Goal: Book appointment/travel/reservation

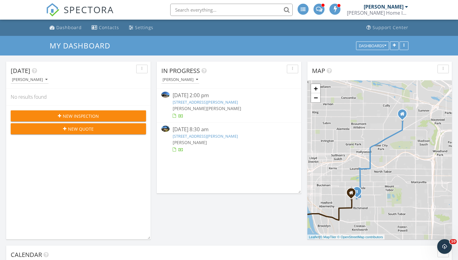
click at [207, 135] on link "8929 N McKenna Ave, Portland, OR 97203" at bounding box center [205, 136] width 65 height 6
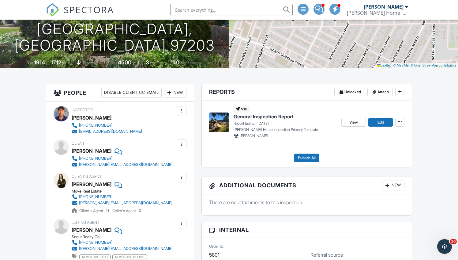
scroll to position [94, 0]
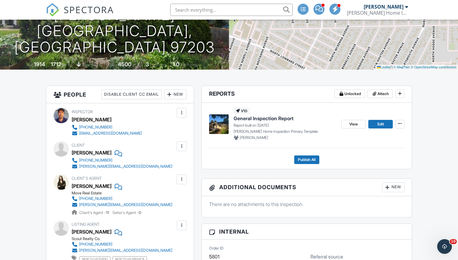
click at [273, 116] on span "General Inspection Report" at bounding box center [264, 118] width 60 height 7
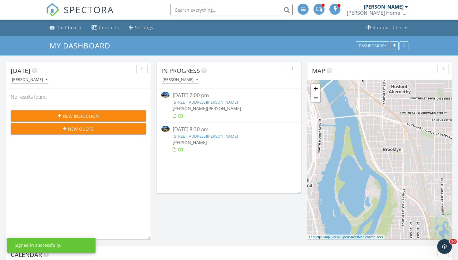
scroll to position [497, 459]
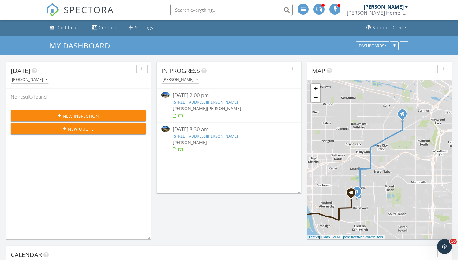
click at [181, 136] on link "[STREET_ADDRESS][PERSON_NAME]" at bounding box center [205, 136] width 65 height 6
click at [229, 101] on link "[STREET_ADDRESS][PERSON_NAME]" at bounding box center [205, 102] width 65 height 6
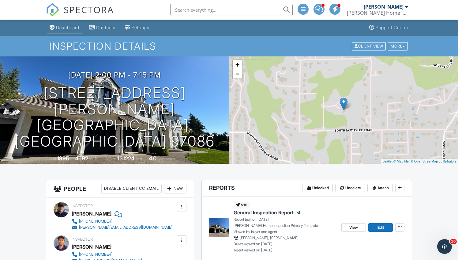
click at [79, 29] on div "Dashboard" at bounding box center [67, 27] width 23 height 5
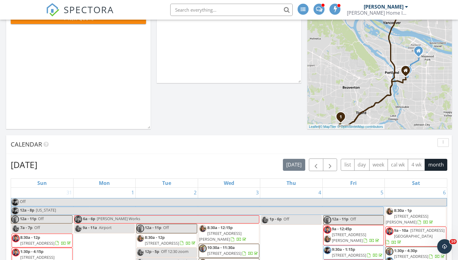
scroll to position [103, 0]
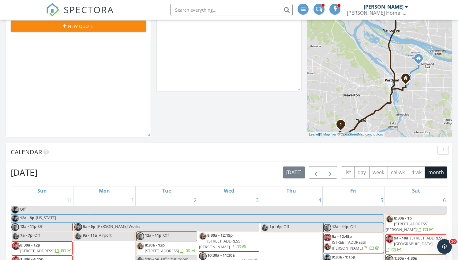
click at [332, 173] on span "button" at bounding box center [330, 172] width 7 height 7
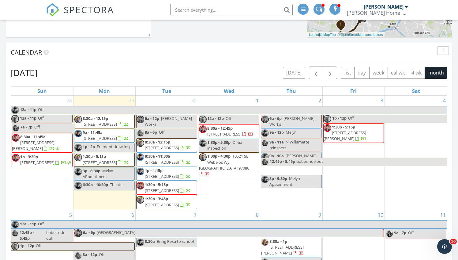
scroll to position [0, 0]
click at [349, 103] on div "3 1p - 12p Off 1:30p - 5:15p 14988 NW Evelyn St, Portland 97229" at bounding box center [354, 153] width 62 height 114
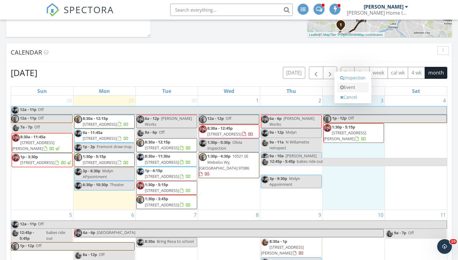
click at [354, 91] on link "Event" at bounding box center [353, 87] width 32 height 10
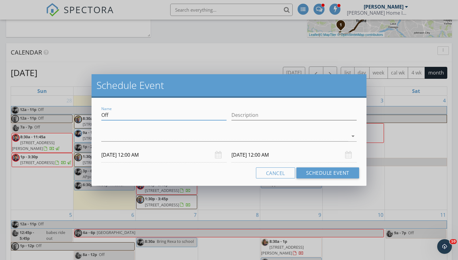
click at [152, 119] on input "Off" at bounding box center [163, 115] width 125 height 10
type input "O"
type input "PT Appointment"
click at [328, 135] on div at bounding box center [224, 136] width 247 height 10
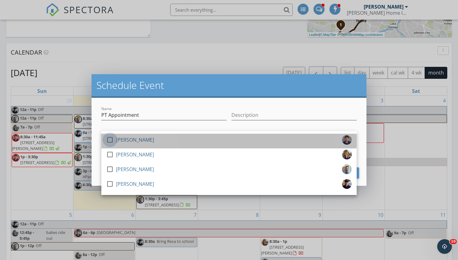
click at [112, 139] on div at bounding box center [110, 140] width 10 height 10
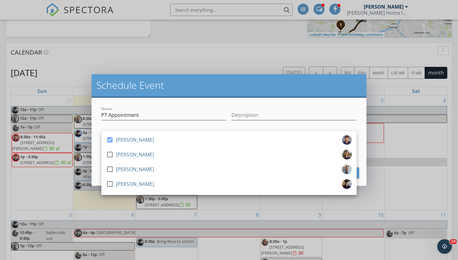
click at [177, 102] on div "Name PT Appointment Description check_box Ian Watson check_box_outline_blank Mi…" at bounding box center [229, 142] width 275 height 88
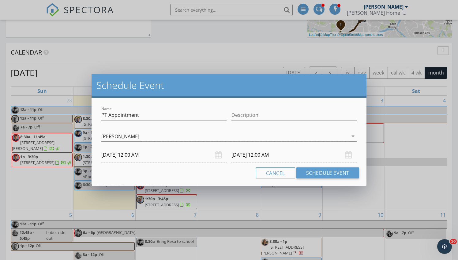
click at [151, 158] on input "10/03/2025 12:00 AM" at bounding box center [163, 154] width 125 height 15
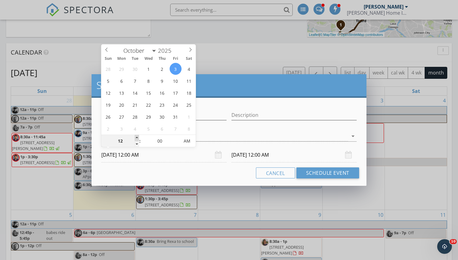
type input "01"
type input "10/03/2025 1:00 AM"
click at [136, 138] on span at bounding box center [137, 138] width 4 height 6
type input "10/04/2025 1:00 AM"
type input "02"
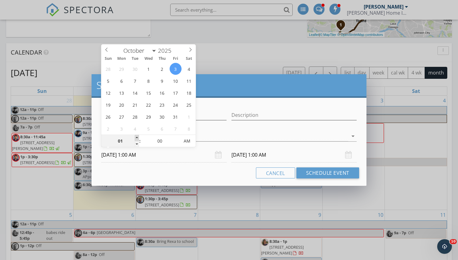
type input "10/03/2025 2:00 AM"
click at [136, 138] on span at bounding box center [137, 138] width 4 height 6
type input "03"
type input "10/03/2025 3:00 AM"
click at [136, 138] on span at bounding box center [137, 138] width 4 height 6
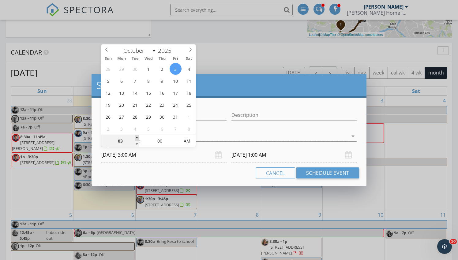
type input "04"
type input "10/03/2025 4:00 AM"
click at [136, 138] on span at bounding box center [137, 138] width 4 height 6
type input "10/04/2025 4:00 AM"
type input "05"
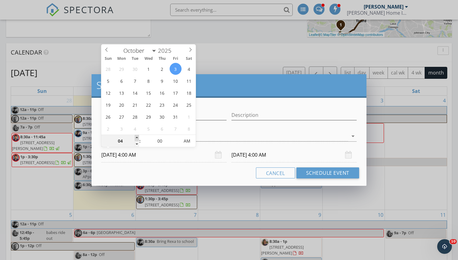
type input "10/03/2025 5:00 AM"
click at [136, 138] on span at bounding box center [137, 138] width 4 height 6
type input "06"
type input "10/03/2025 6:00 AM"
click at [136, 138] on span at bounding box center [137, 138] width 4 height 6
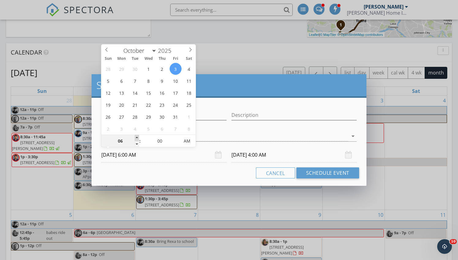
type input "10/04/2025 6:00 AM"
type input "07"
type input "10/03/2025 7:00 AM"
click at [136, 138] on span at bounding box center [137, 138] width 4 height 6
type input "10/04/2025 7:00 AM"
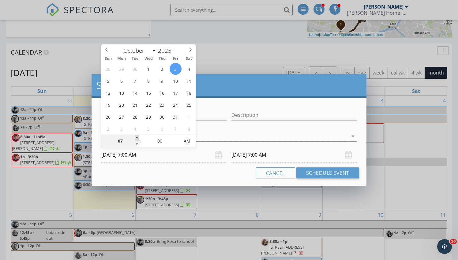
type input "08"
type input "10/03/2025 8:00 AM"
click at [136, 138] on span at bounding box center [137, 138] width 4 height 6
type input "09"
type input "10/03/2025 9:00 AM"
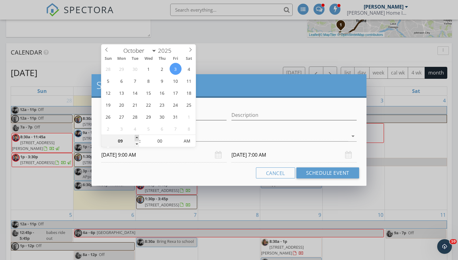
click at [136, 138] on span at bounding box center [137, 138] width 4 height 6
type input "10"
type input "10/03/2025 10:00 AM"
click at [136, 138] on span at bounding box center [137, 138] width 4 height 6
type input "10/04/2025 10:00 AM"
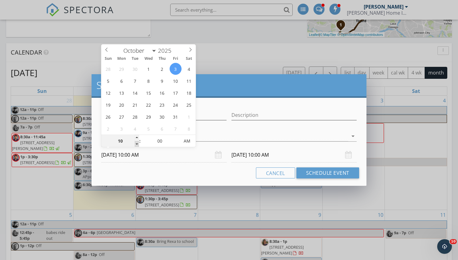
type input "09"
type input "10/03/2025 9:00 AM"
click at [136, 141] on span at bounding box center [137, 144] width 4 height 6
type input "10/04/2025 9:00 AM"
type input "05"
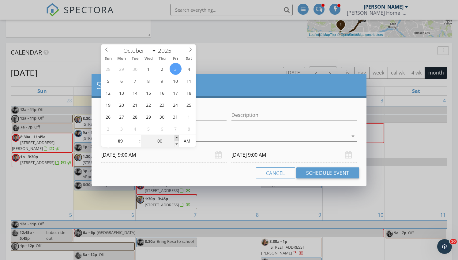
type input "10/03/2025 9:05 AM"
click at [177, 135] on span at bounding box center [177, 138] width 4 height 6
type input "10"
type input "10/03/2025 9:10 AM"
click at [177, 135] on span at bounding box center [177, 138] width 4 height 6
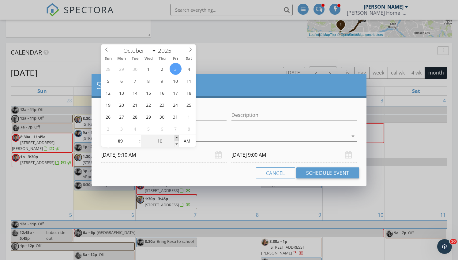
type input "15"
type input "10/03/2025 9:15 AM"
click at [177, 135] on span at bounding box center [177, 138] width 4 height 6
click at [224, 183] on div "Name PT Appointment Description check_box Ian Watson check_box_outline_blank Mi…" at bounding box center [229, 142] width 275 height 88
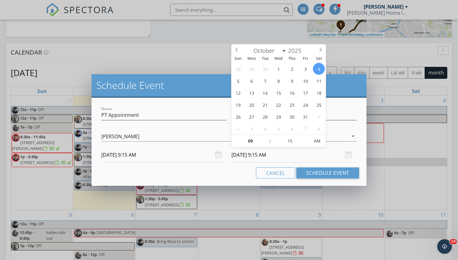
click at [280, 157] on input "10/04/2025 9:15 AM" at bounding box center [294, 154] width 125 height 15
type input "10/03/2025 9:15 AM"
type input "10"
type input "10/03/2025 10:15 AM"
click at [268, 139] on span at bounding box center [267, 138] width 4 height 6
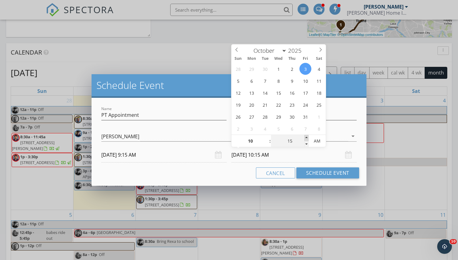
type input "20"
type input "10/03/2025 10:20 AM"
click at [306, 137] on span at bounding box center [307, 138] width 4 height 6
type input "25"
type input "10/03/2025 10:25 AM"
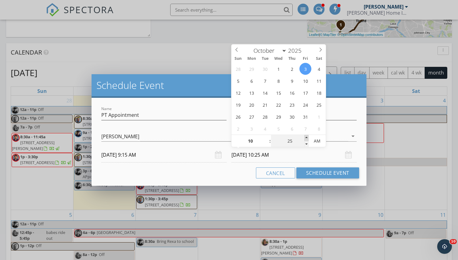
click at [306, 137] on span at bounding box center [307, 138] width 4 height 6
type input "30"
type input "10/03/2025 10:30 AM"
click at [306, 137] on span at bounding box center [307, 138] width 4 height 6
type input "35"
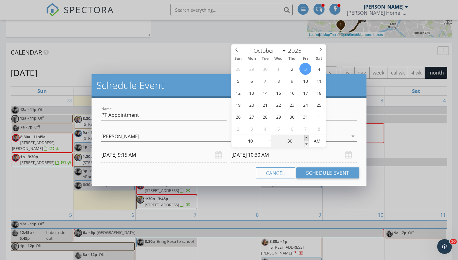
type input "10/03/2025 10:35 AM"
click at [306, 137] on span at bounding box center [307, 138] width 4 height 6
type input "40"
type input "10/03/2025 10:40 AM"
click at [306, 137] on span at bounding box center [307, 138] width 4 height 6
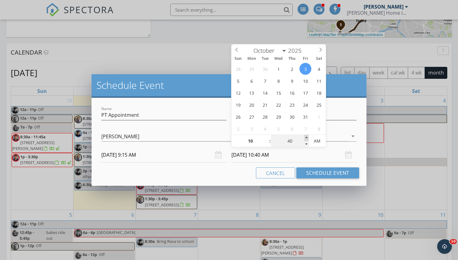
type input "45"
type input "10/03/2025 10:45 AM"
click at [306, 137] on span at bounding box center [307, 138] width 4 height 6
click at [318, 171] on button "Schedule Event" at bounding box center [328, 172] width 63 height 11
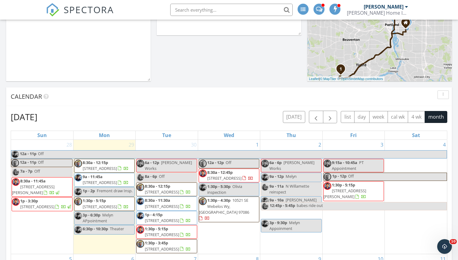
scroll to position [157, 0]
